Goal: Complete application form

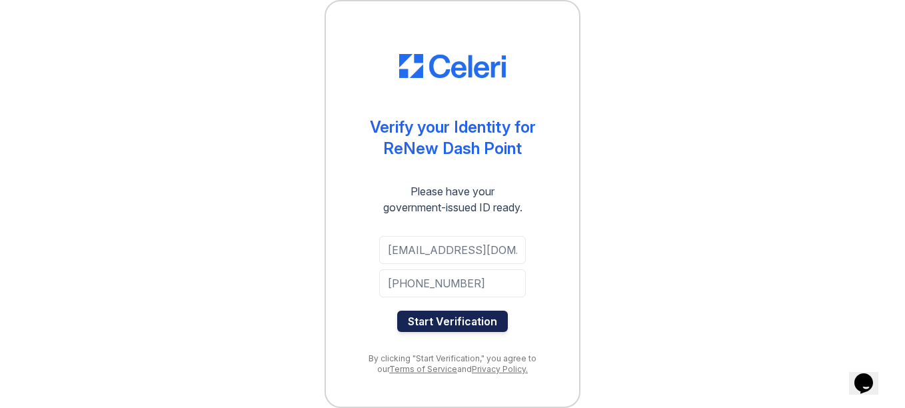
click at [446, 321] on button "Start Verification" at bounding box center [452, 321] width 111 height 21
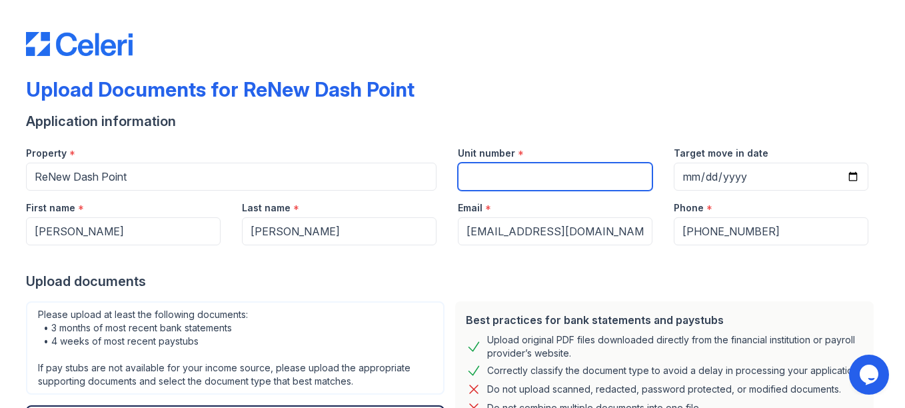
click at [483, 169] on input "Unit number" at bounding box center [555, 177] width 195 height 28
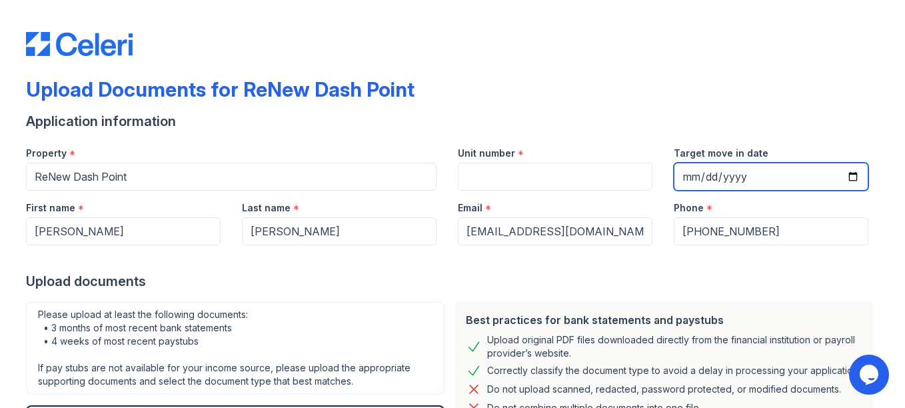
click at [844, 169] on input "Target move in date" at bounding box center [771, 177] width 195 height 28
click at [846, 177] on input "Target move in date" at bounding box center [771, 177] width 195 height 28
click at [849, 177] on input "Target move in date" at bounding box center [771, 177] width 195 height 28
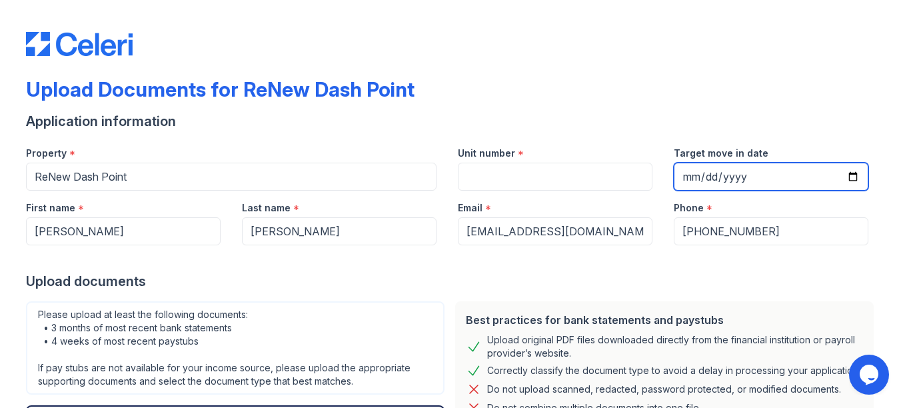
click at [721, 168] on input "Target move in date" at bounding box center [771, 177] width 195 height 28
click at [697, 179] on input "Target move in date" at bounding box center [771, 177] width 195 height 28
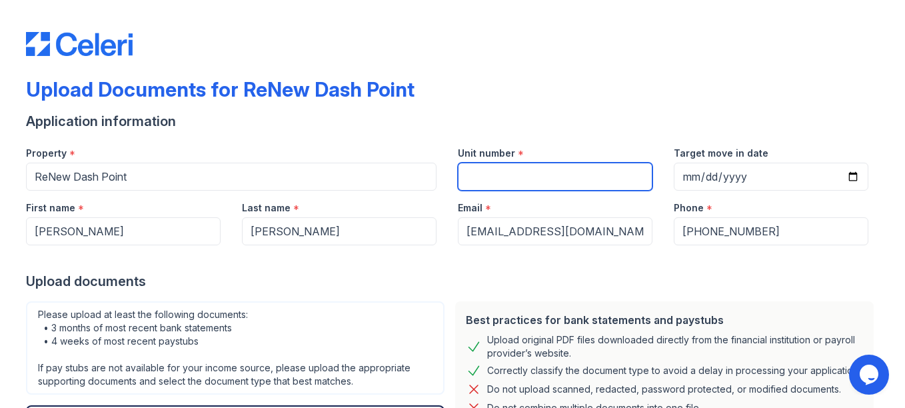
click at [584, 171] on input "Unit number" at bounding box center [555, 177] width 195 height 28
type input "("
type input "99A"
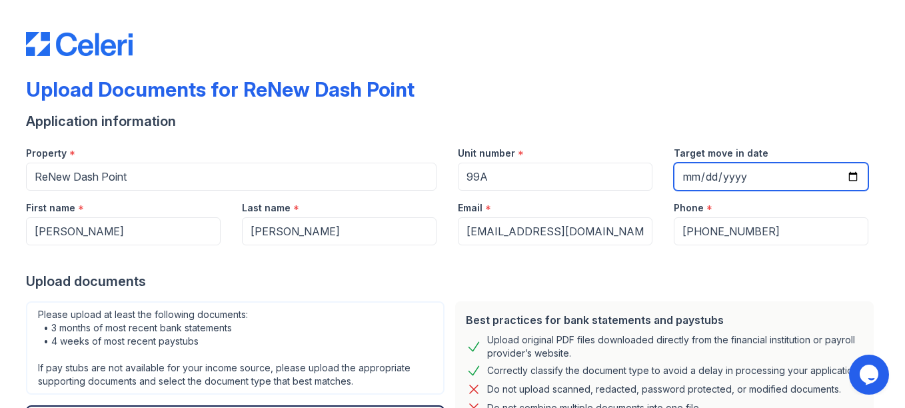
click at [685, 179] on input "Target move in date" at bounding box center [771, 177] width 195 height 28
click at [845, 181] on input "Target move in date" at bounding box center [771, 177] width 195 height 28
click at [691, 173] on input "Target move in date" at bounding box center [771, 177] width 195 height 28
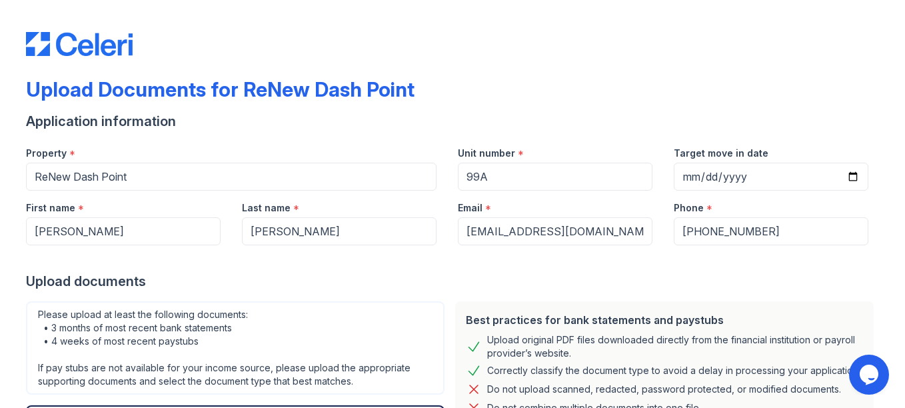
click at [626, 111] on div "Upload Documents for ReNew Dash Point" at bounding box center [452, 94] width 853 height 35
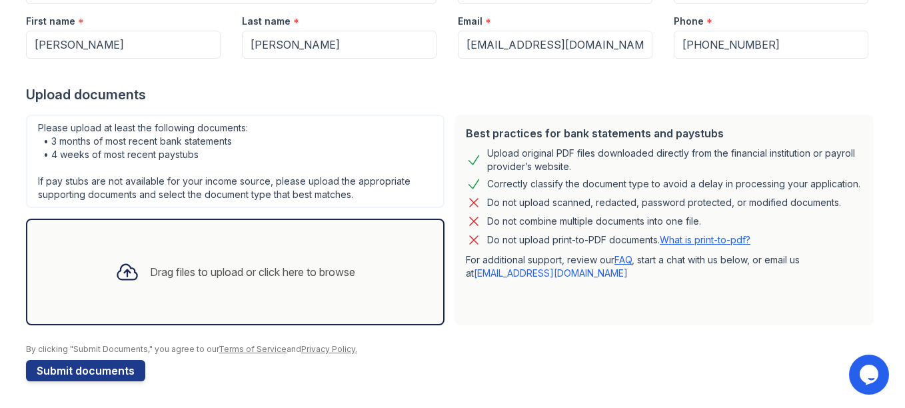
scroll to position [120, 0]
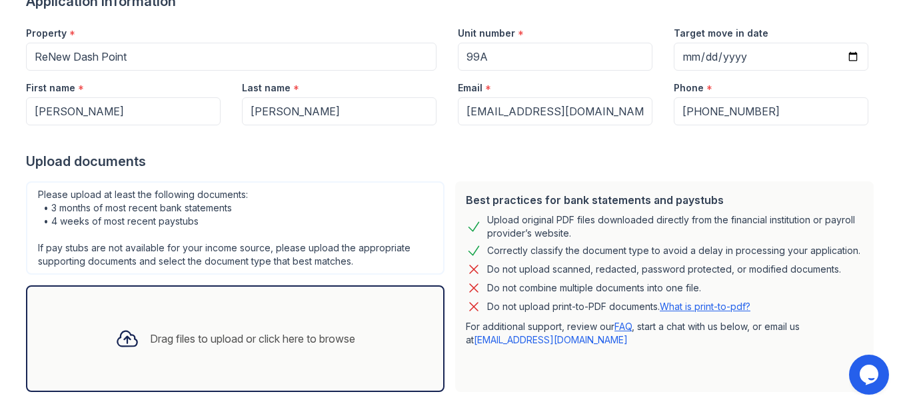
click at [239, 295] on div "Drag files to upload or click here to browse" at bounding box center [235, 338] width 419 height 107
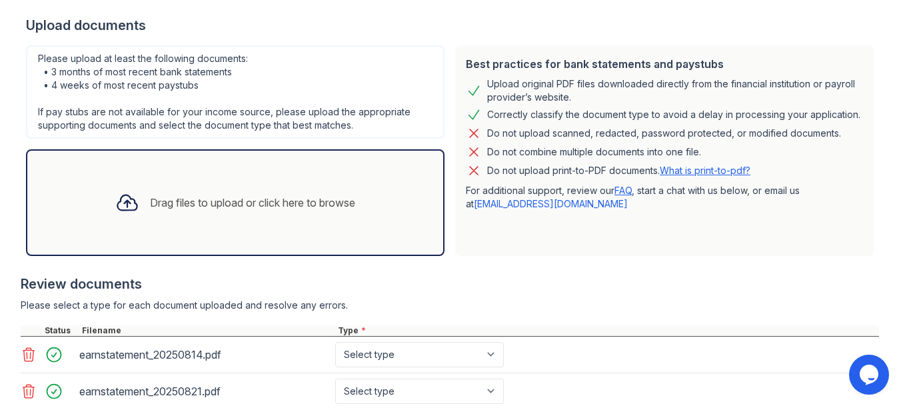
scroll to position [422, 0]
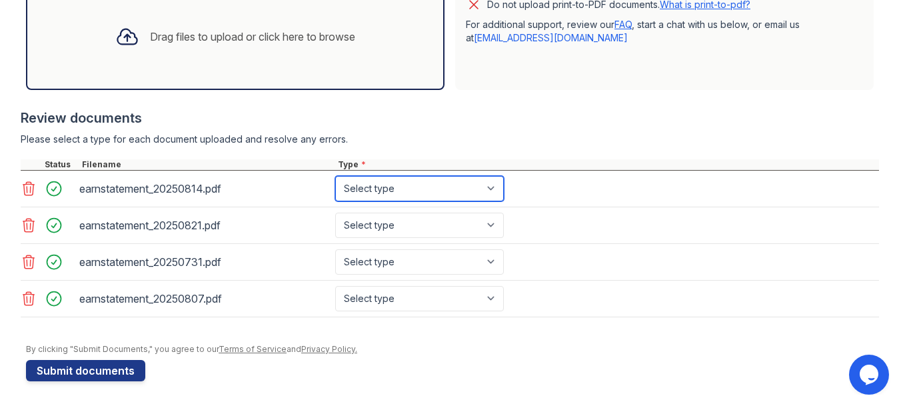
click at [425, 185] on select "Select type Paystub Bank Statement Offer Letter Tax Documents Benefit Award Let…" at bounding box center [419, 188] width 169 height 25
select select "paystub"
click at [335, 176] on select "Select type Paystub Bank Statement Offer Letter Tax Documents Benefit Award Let…" at bounding box center [419, 188] width 169 height 25
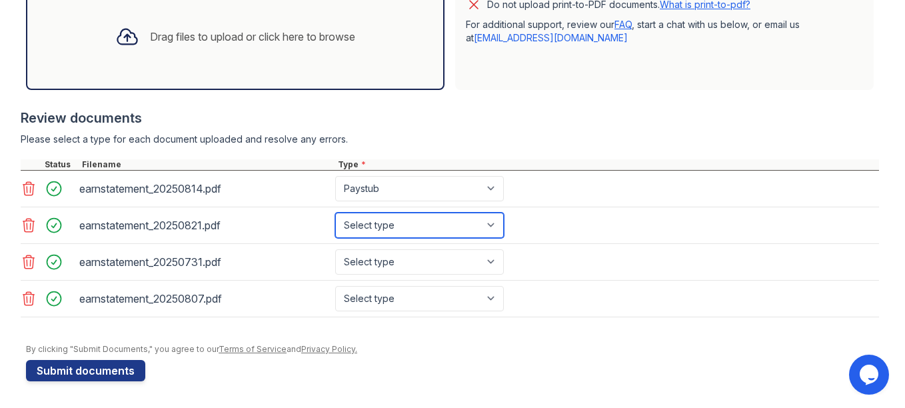
click at [419, 227] on select "Select type Paystub Bank Statement Offer Letter Tax Documents Benefit Award Let…" at bounding box center [419, 225] width 169 height 25
select select "paystub"
click at [335, 213] on select "Select type Paystub Bank Statement Offer Letter Tax Documents Benefit Award Let…" at bounding box center [419, 225] width 169 height 25
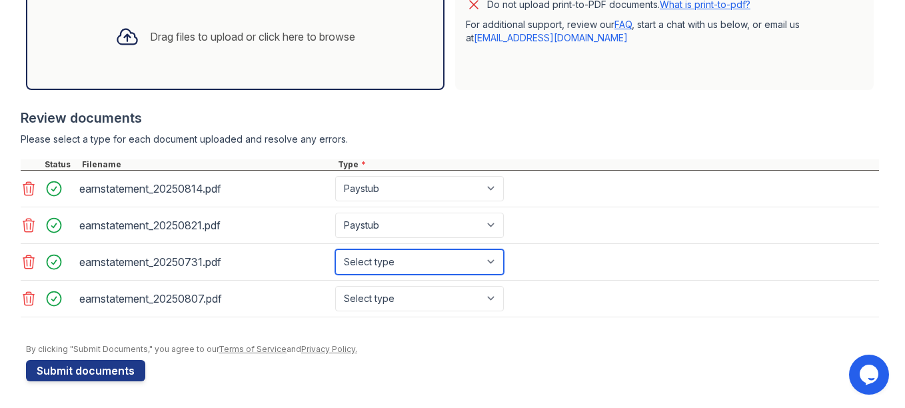
click at [410, 261] on select "Select type Paystub Bank Statement Offer Letter Tax Documents Benefit Award Let…" at bounding box center [419, 261] width 169 height 25
select select "paystub"
click at [335, 249] on select "Select type Paystub Bank Statement Offer Letter Tax Documents Benefit Award Let…" at bounding box center [419, 261] width 169 height 25
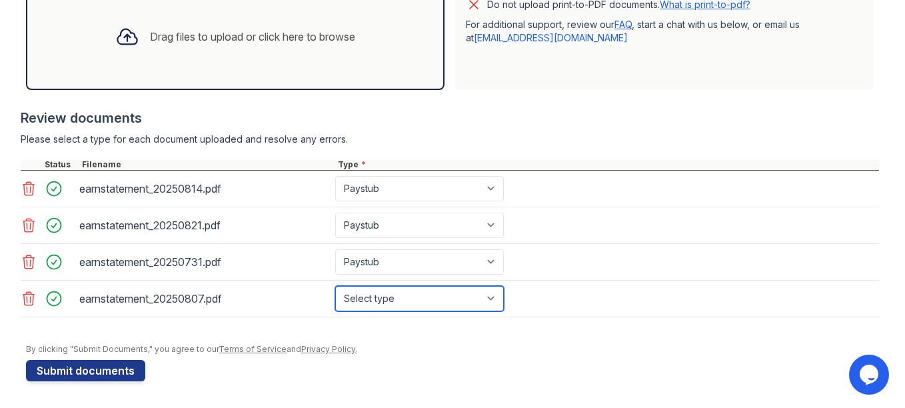
click at [405, 295] on select "Select type Paystub Bank Statement Offer Letter Tax Documents Benefit Award Let…" at bounding box center [419, 298] width 169 height 25
select select "paystub"
click at [335, 286] on select "Select type Paystub Bank Statement Offer Letter Tax Documents Benefit Award Let…" at bounding box center [419, 298] width 169 height 25
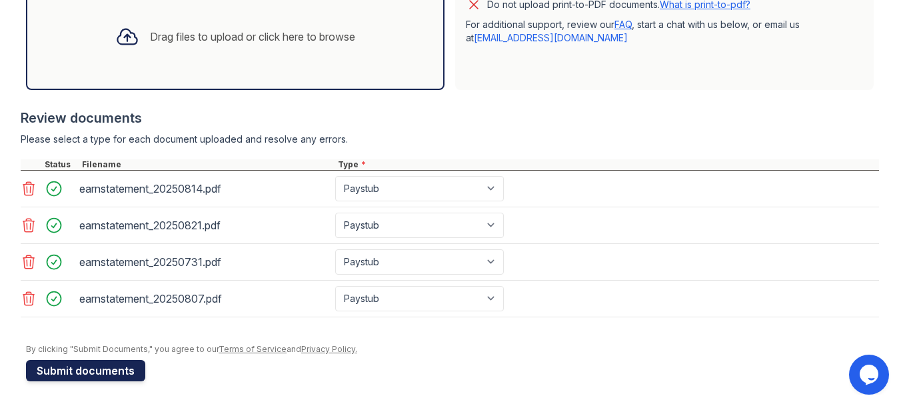
click at [117, 364] on button "Submit documents" at bounding box center [85, 370] width 119 height 21
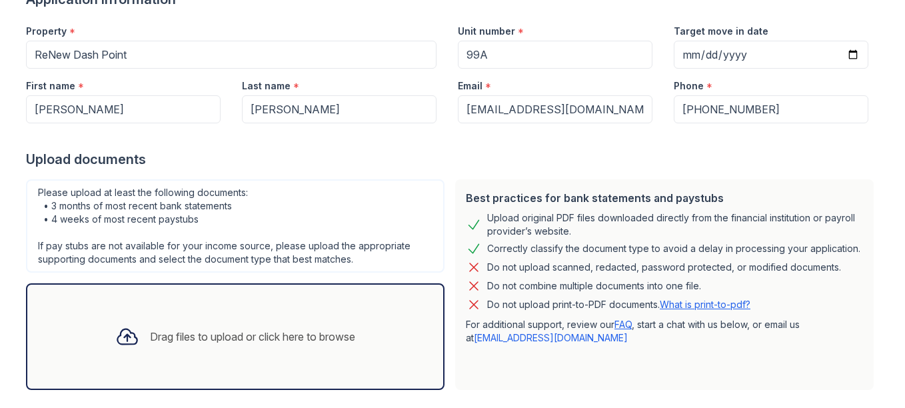
scroll to position [502, 0]
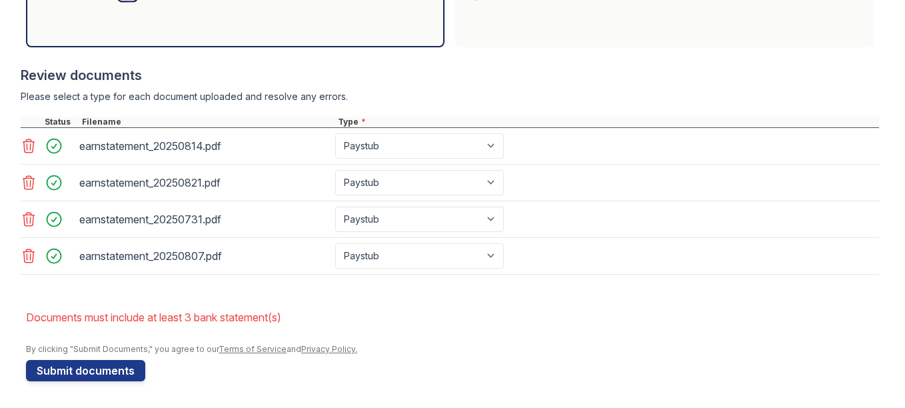
click at [27, 220] on icon at bounding box center [29, 219] width 16 height 16
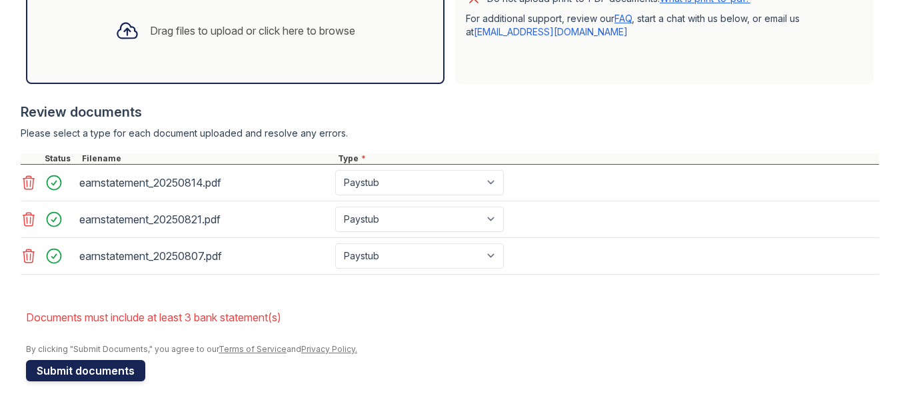
click at [115, 375] on button "Submit documents" at bounding box center [85, 370] width 119 height 21
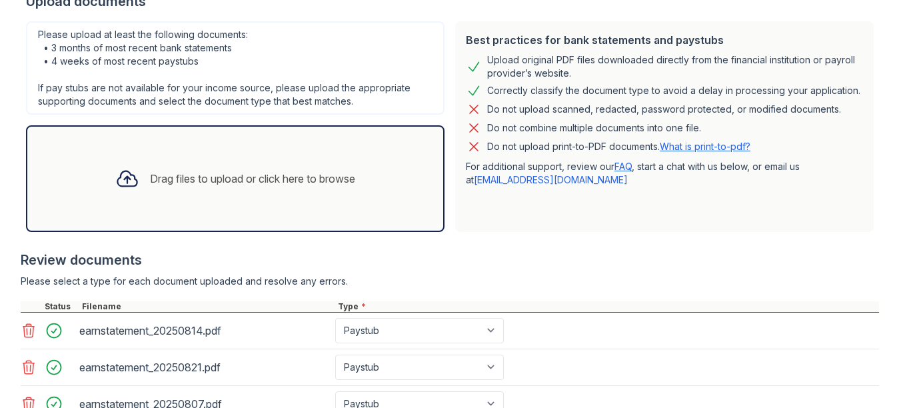
click at [164, 185] on div "Drag files to upload or click here to browse" at bounding box center [252, 179] width 205 height 16
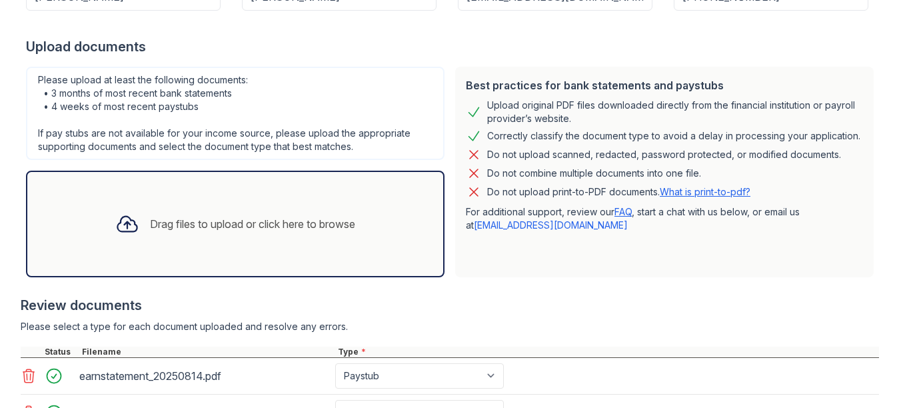
scroll to position [271, 0]
click at [157, 263] on div "Drag files to upload or click here to browse" at bounding box center [235, 224] width 419 height 107
click at [192, 264] on div "Drag files to upload or click here to browse" at bounding box center [235, 224] width 419 height 107
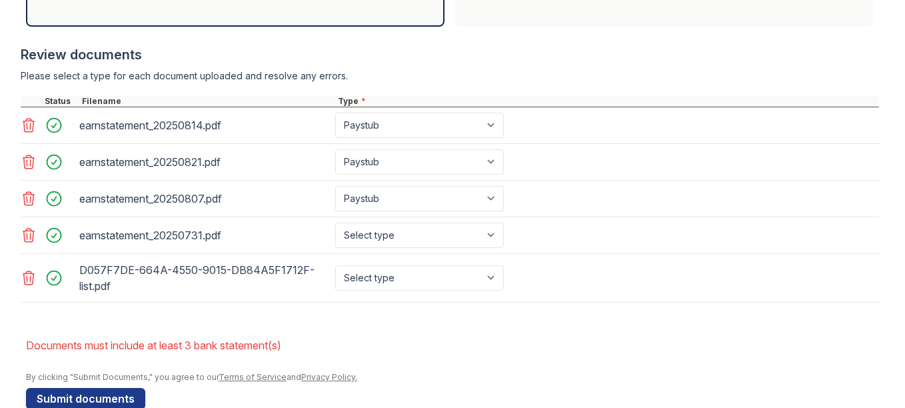
scroll to position [522, 0]
click at [435, 286] on select "Select type Paystub Bank Statement Offer Letter Tax Documents Benefit Award Let…" at bounding box center [419, 278] width 169 height 25
select select "bank_statement"
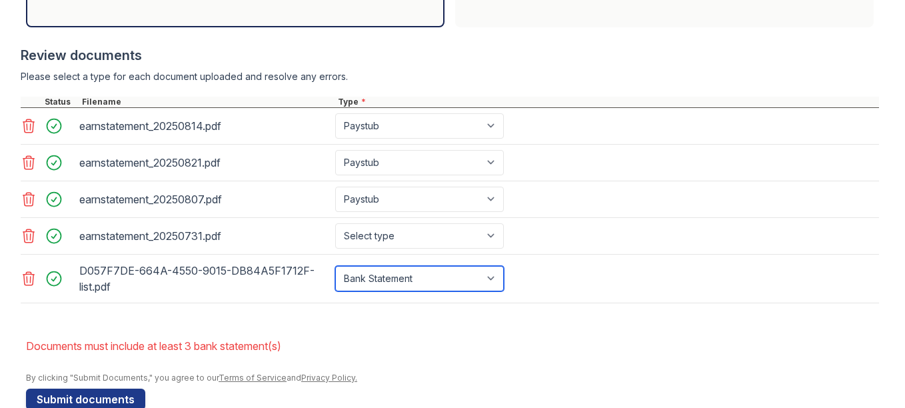
click at [335, 266] on select "Select type Paystub Bank Statement Offer Letter Tax Documents Benefit Award Let…" at bounding box center [419, 278] width 169 height 25
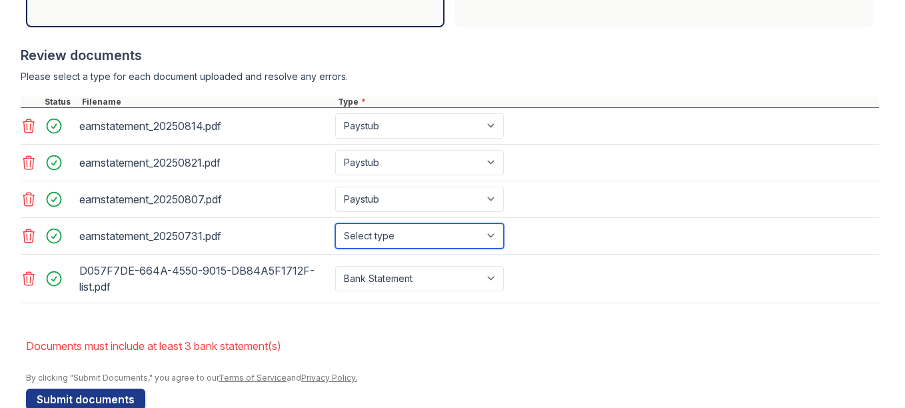
click at [393, 229] on select "Select type Paystub Bank Statement Offer Letter Tax Documents Benefit Award Let…" at bounding box center [419, 235] width 169 height 25
select select "paystub"
click at [335, 223] on select "Select type Paystub Bank Statement Offer Letter Tax Documents Benefit Award Let…" at bounding box center [419, 235] width 169 height 25
click at [285, 319] on form "Application information Property * ReNew Dash Point Unit number * 99A Target mo…" at bounding box center [452, 18] width 853 height 783
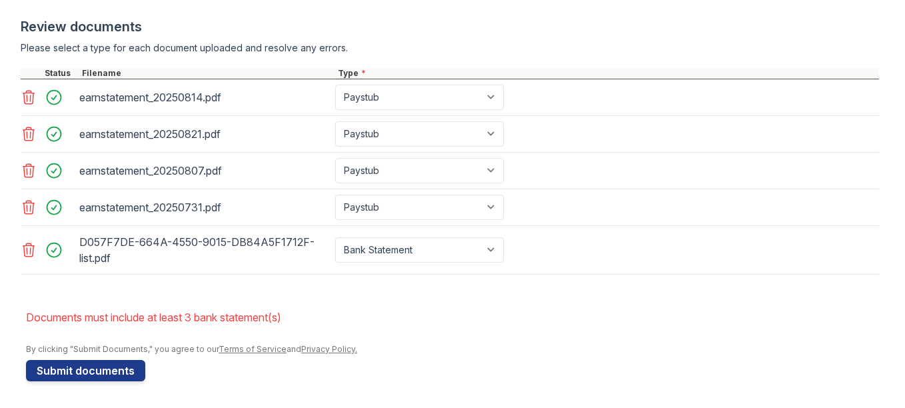
scroll to position [439, 0]
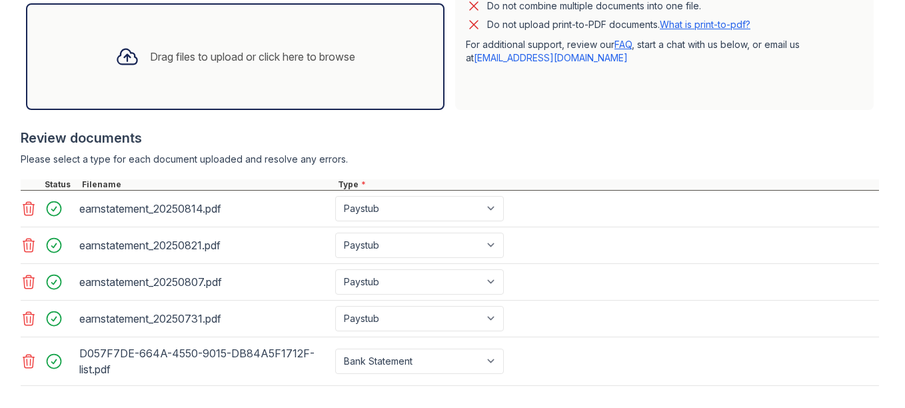
click at [182, 27] on div "Drag files to upload or click here to browse" at bounding box center [235, 56] width 419 height 107
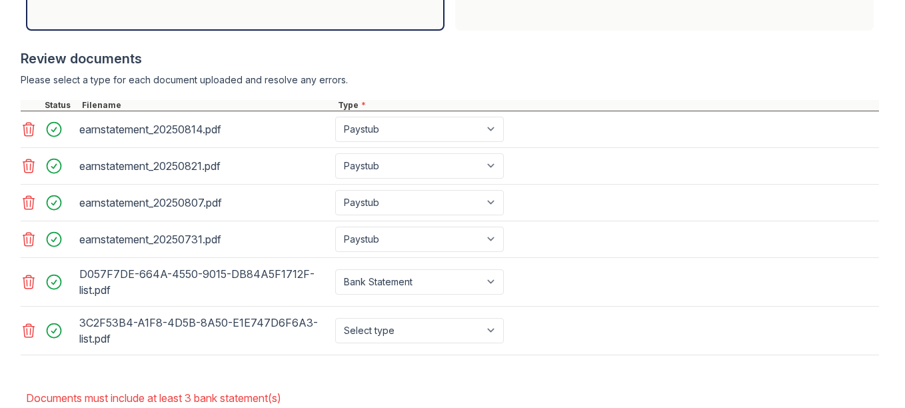
scroll to position [519, 0]
click at [483, 331] on select "Select type Paystub Bank Statement Offer Letter Tax Documents Benefit Award Let…" at bounding box center [419, 329] width 169 height 25
select select "bank_statement"
click at [335, 317] on select "Select type Paystub Bank Statement Offer Letter Tax Documents Benefit Award Let…" at bounding box center [419, 329] width 169 height 25
click at [373, 82] on div "Please select a type for each document uploaded and resolve any errors." at bounding box center [450, 79] width 859 height 13
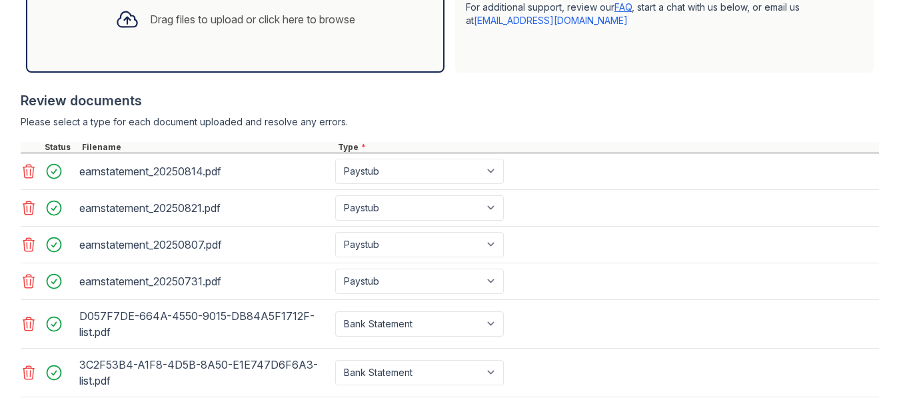
scroll to position [473, 0]
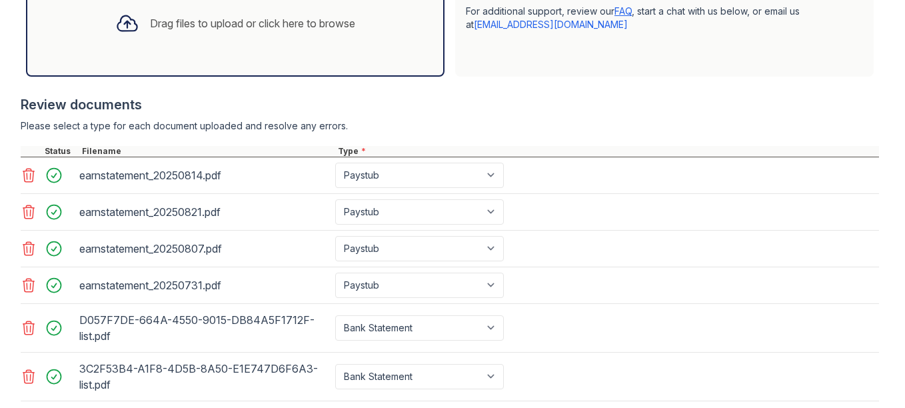
click at [121, 25] on icon at bounding box center [127, 23] width 24 height 24
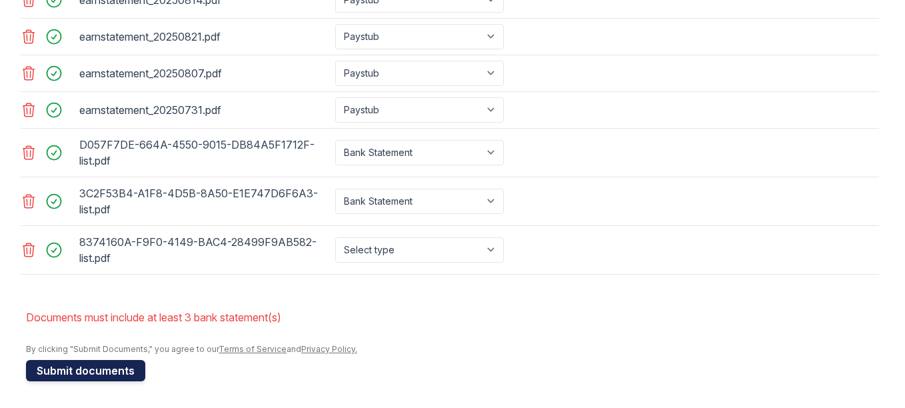
click at [73, 363] on button "Submit documents" at bounding box center [85, 370] width 119 height 21
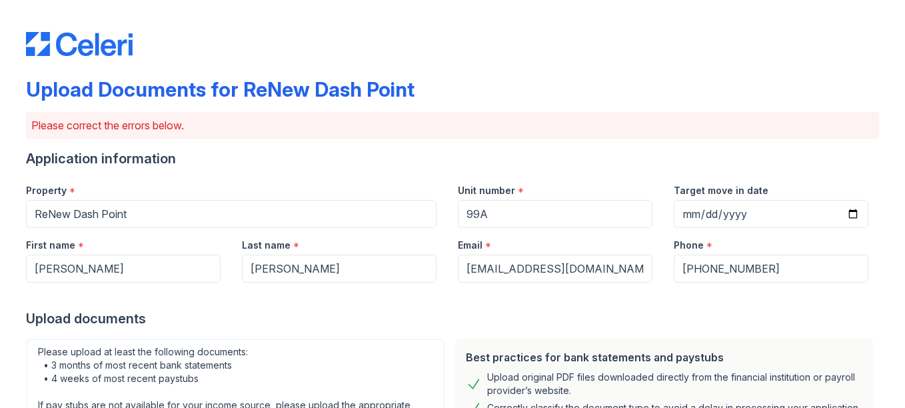
click at [408, 253] on div "Last name *" at bounding box center [339, 241] width 195 height 27
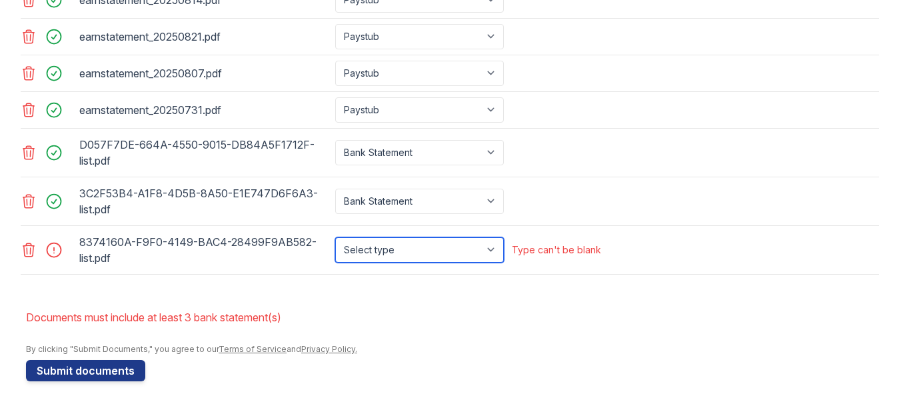
click at [407, 252] on select "Select type Paystub Bank Statement Offer Letter Tax Documents Benefit Award Let…" at bounding box center [419, 249] width 169 height 25
select select "bank_statement"
click at [335, 237] on select "Select type Paystub Bank Statement Offer Letter Tax Documents Benefit Award Let…" at bounding box center [419, 249] width 169 height 25
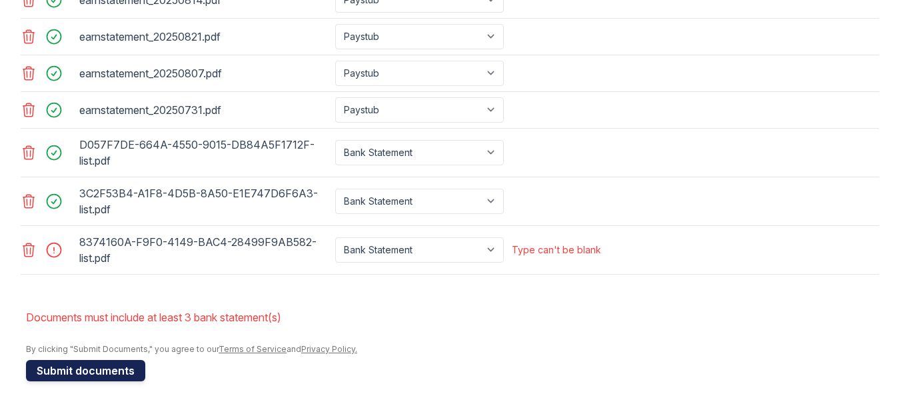
click at [65, 360] on button "Submit documents" at bounding box center [85, 370] width 119 height 21
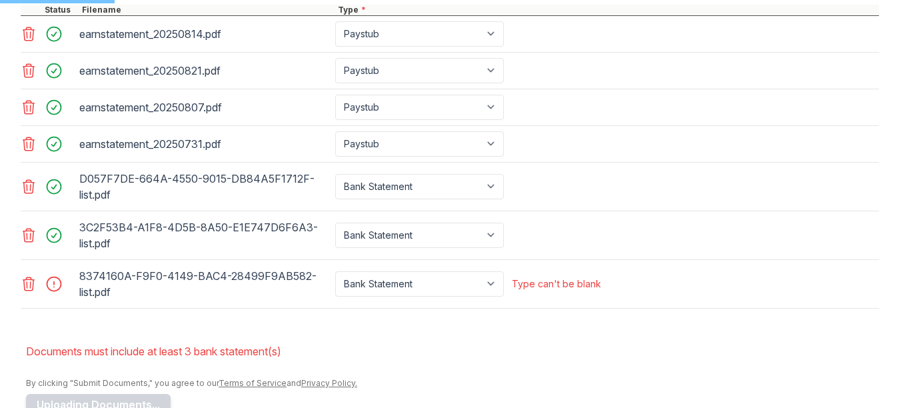
scroll to position [477, 0]
